Goal: Transaction & Acquisition: Purchase product/service

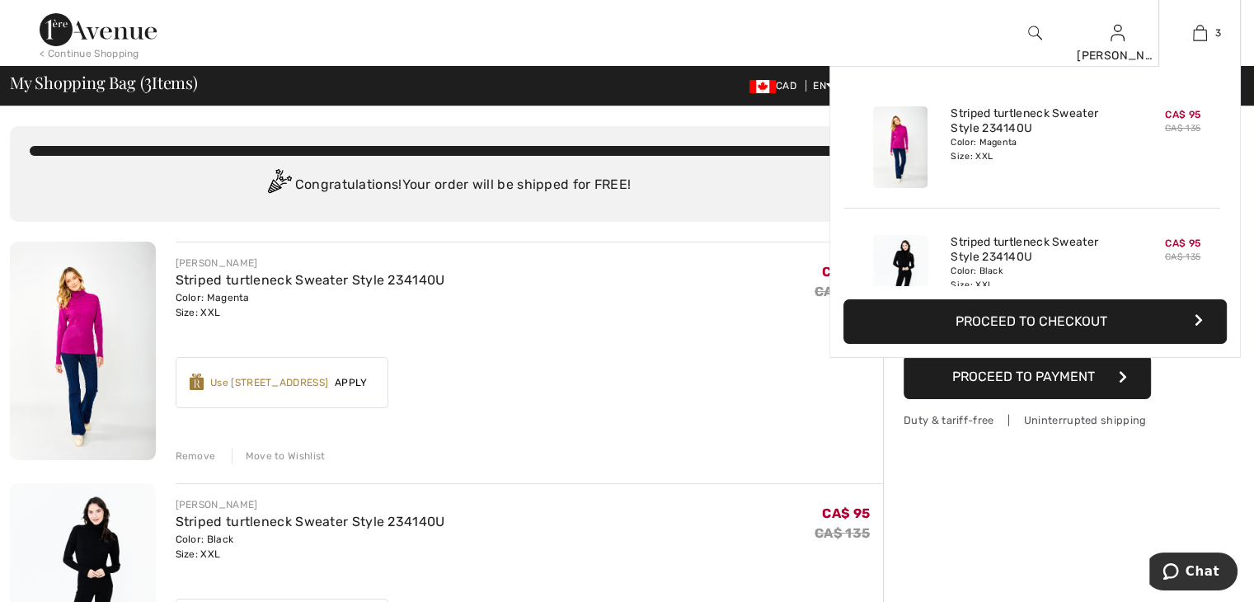
click at [887, 142] on img at bounding box center [900, 147] width 54 height 82
click at [897, 229] on div at bounding box center [900, 275] width 87 height 95
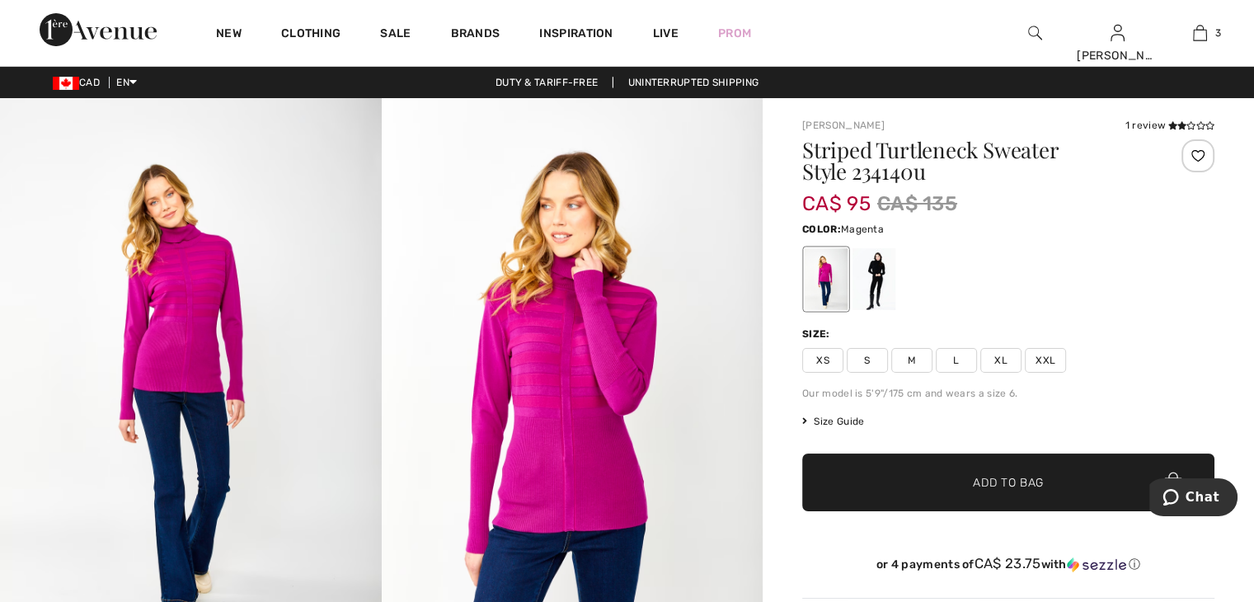
click at [886, 394] on div "Our model is 5'9"/175 cm and wears a size 6." at bounding box center [1008, 393] width 412 height 15
click at [853, 158] on h1 "Striped Turtleneck Sweater Style 234140u" at bounding box center [974, 160] width 344 height 43
click at [818, 169] on h1 "Striped Turtleneck Sweater Style 234140u" at bounding box center [974, 160] width 344 height 43
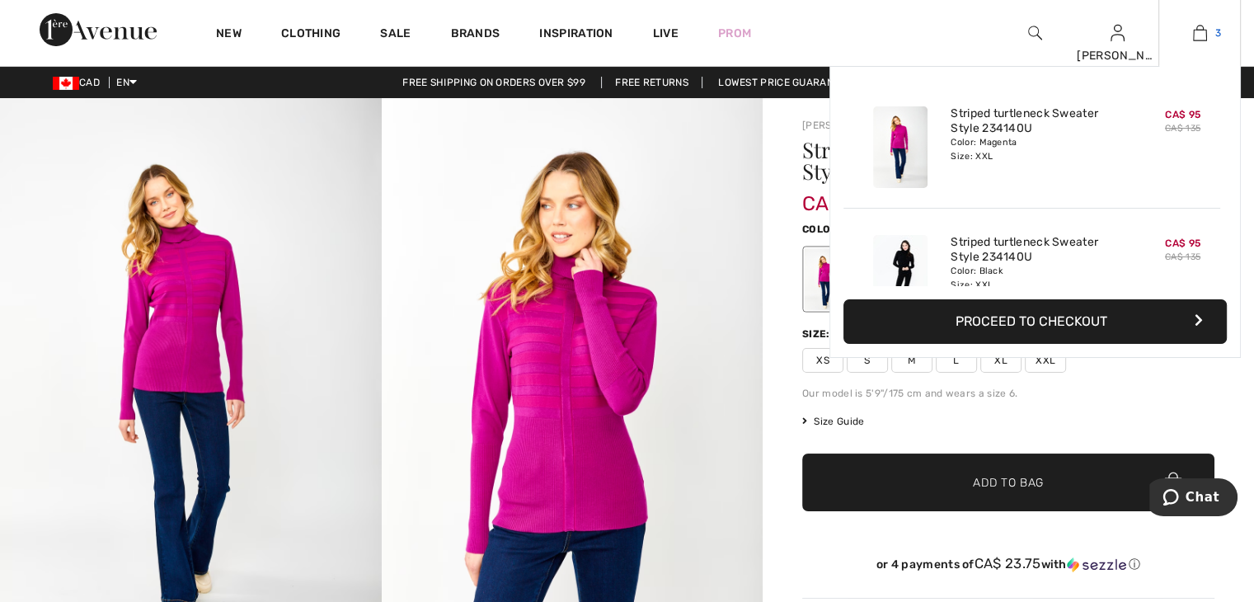
click at [1197, 27] on img at bounding box center [1200, 33] width 14 height 20
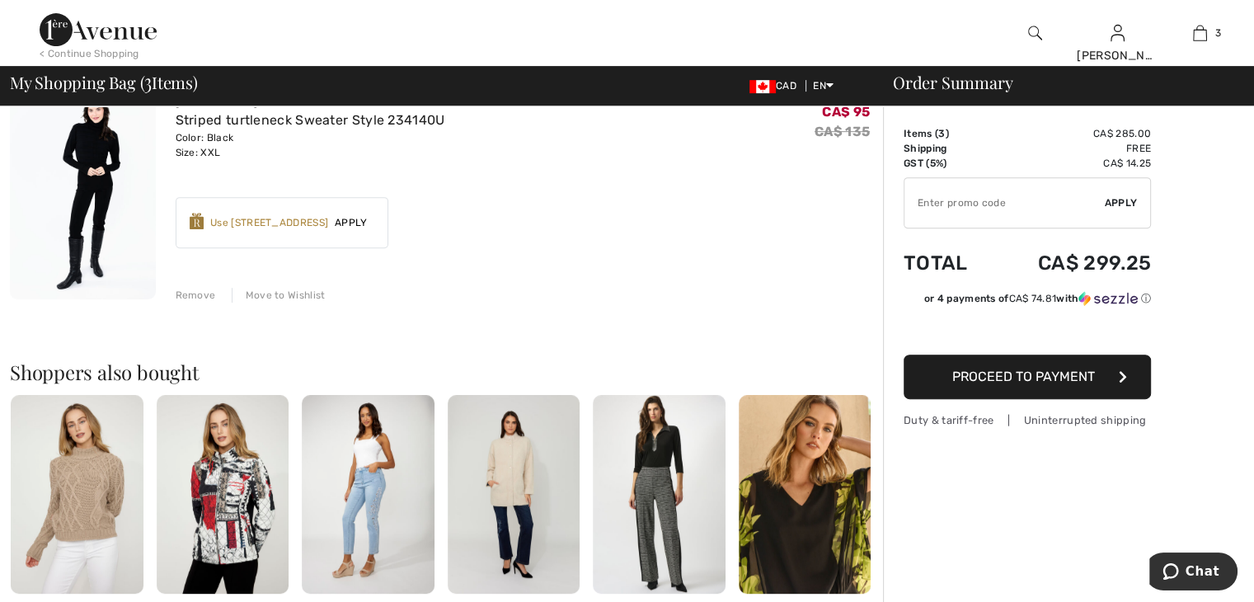
scroll to position [660, 0]
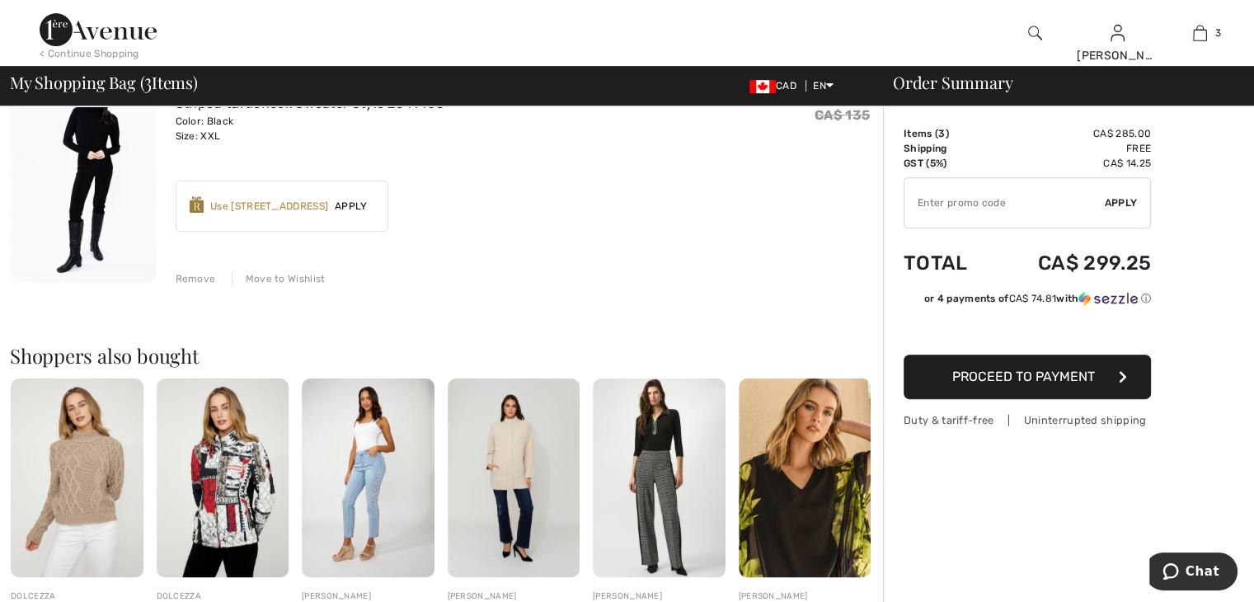
click at [186, 277] on div "Remove" at bounding box center [196, 278] width 40 height 15
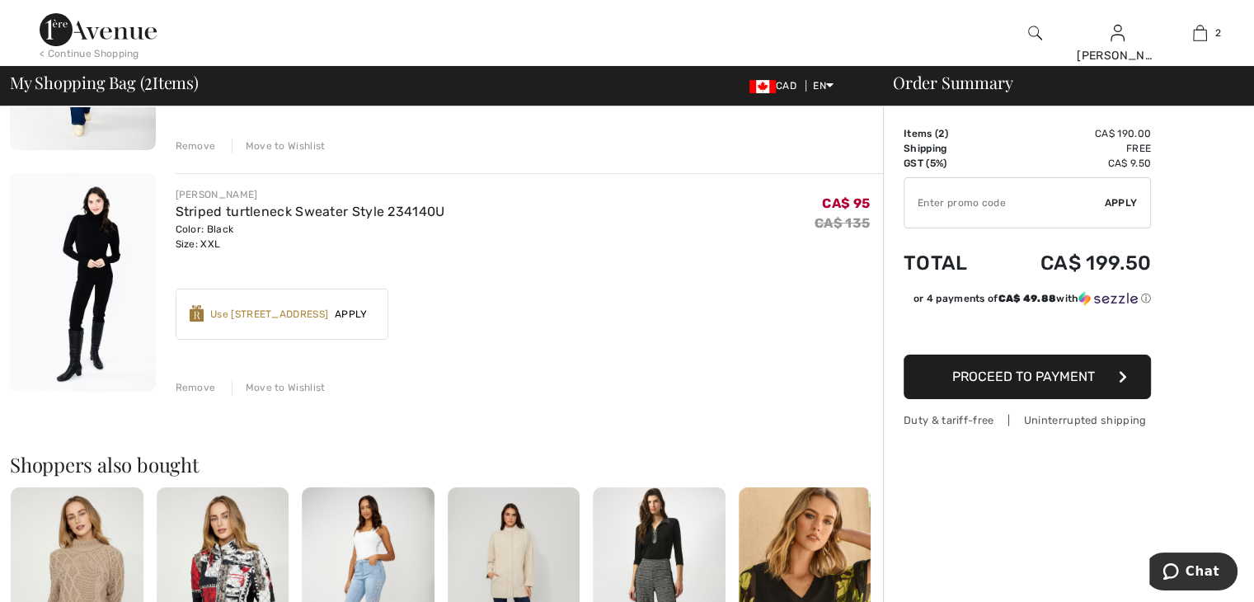
scroll to position [309, 0]
click at [185, 388] on div "Remove" at bounding box center [196, 388] width 40 height 15
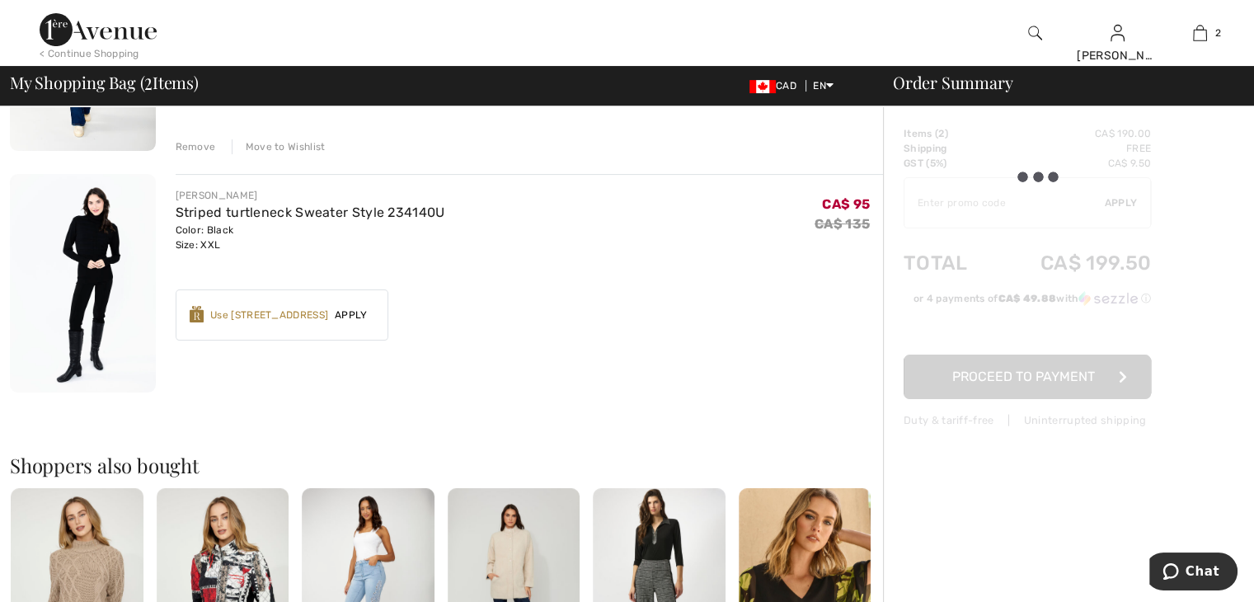
scroll to position [296, 0]
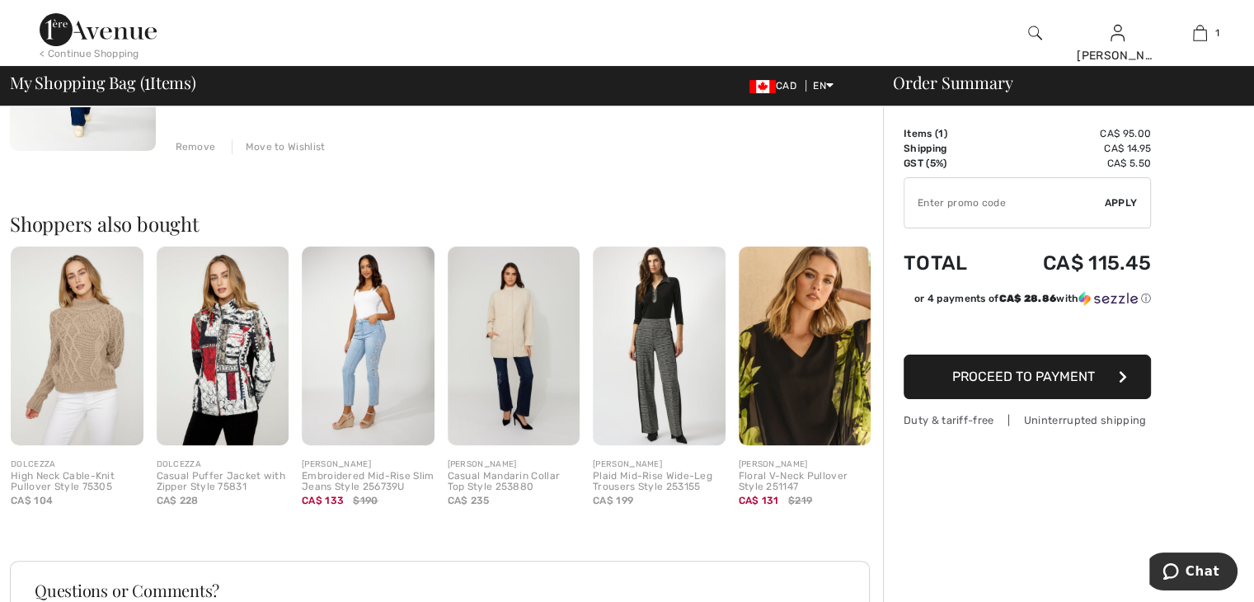
click at [197, 141] on div "Remove" at bounding box center [196, 146] width 40 height 15
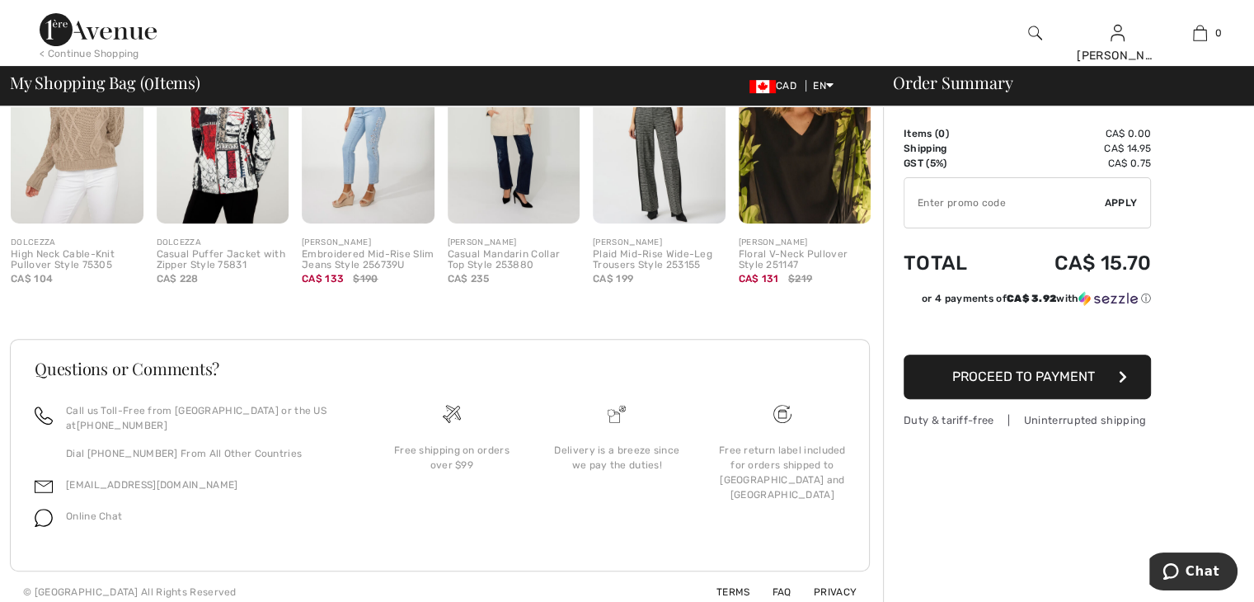
scroll to position [522, 0]
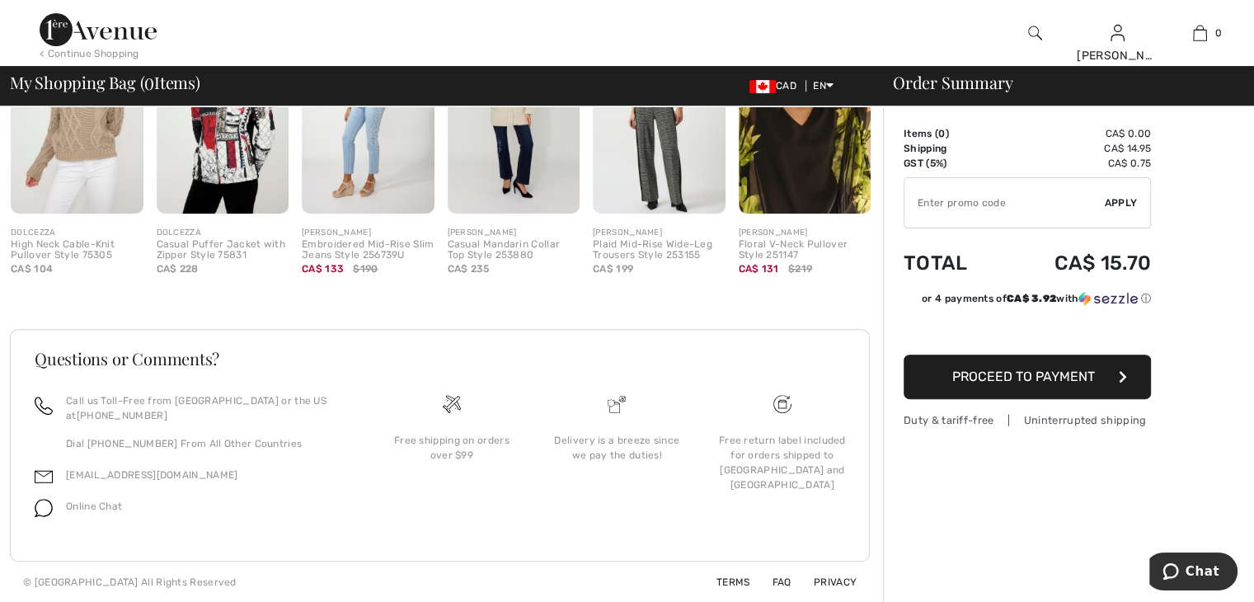
click at [751, 268] on span "CA$ 131" at bounding box center [759, 269] width 40 height 12
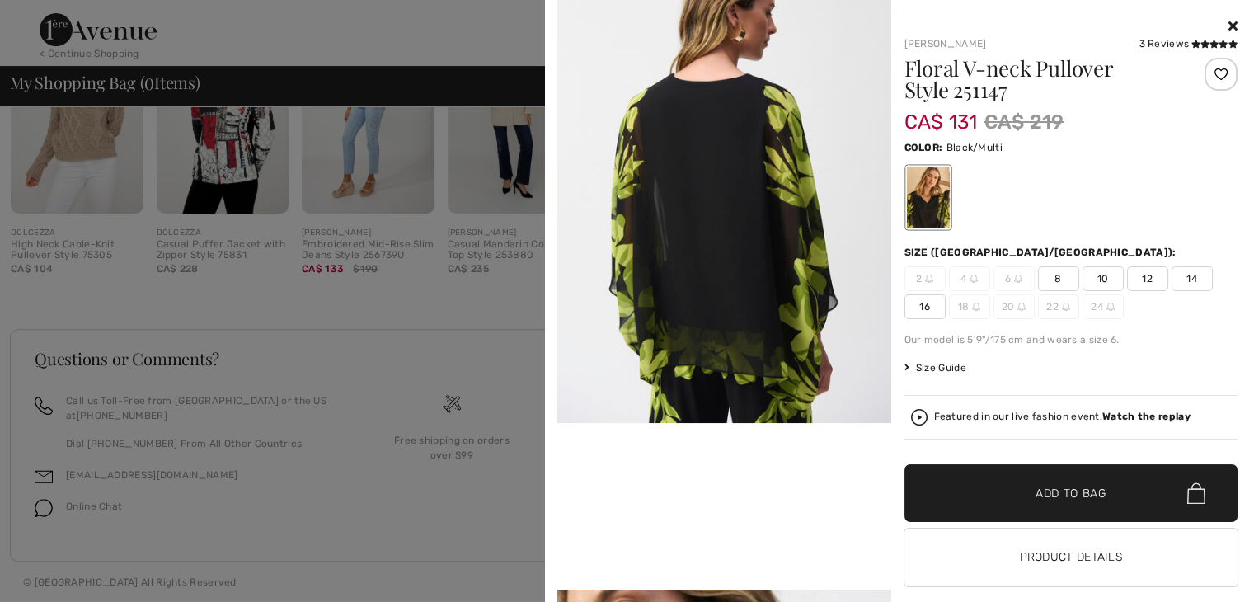
scroll to position [660, 0]
